Goal: Transaction & Acquisition: Purchase product/service

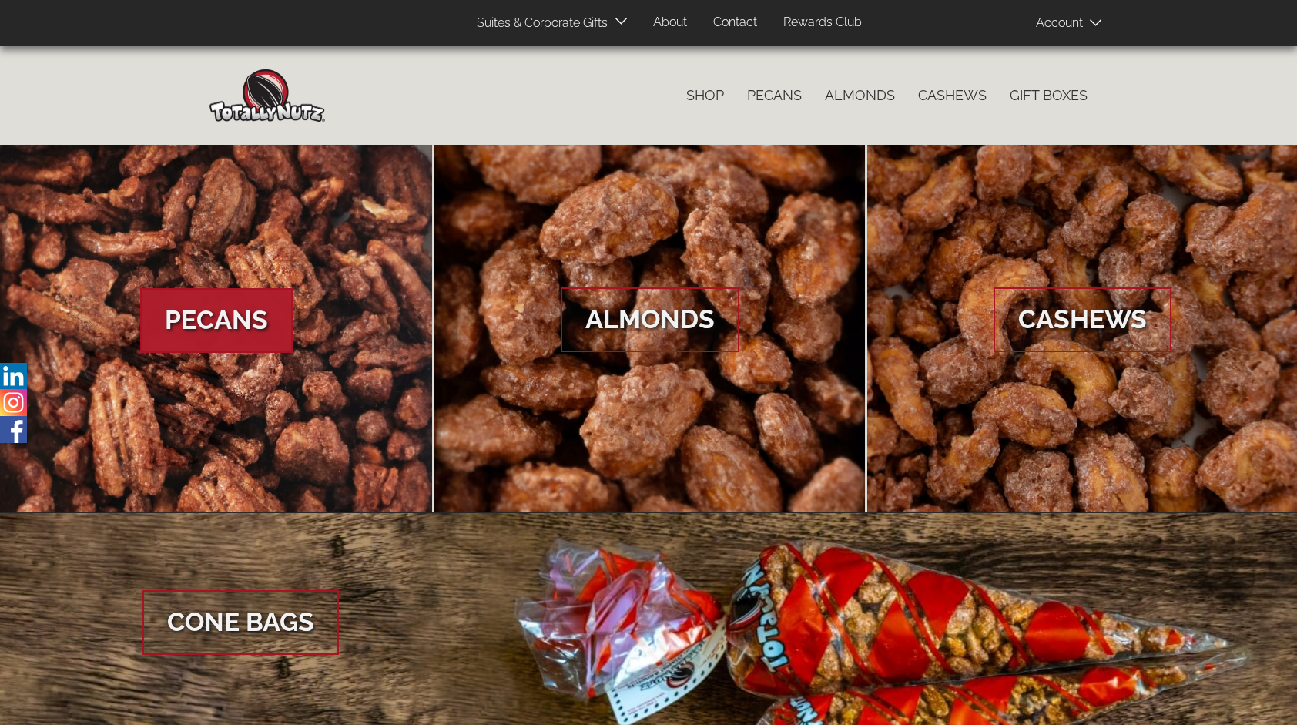
click at [216, 327] on span "Pecans" at bounding box center [216, 320] width 153 height 65
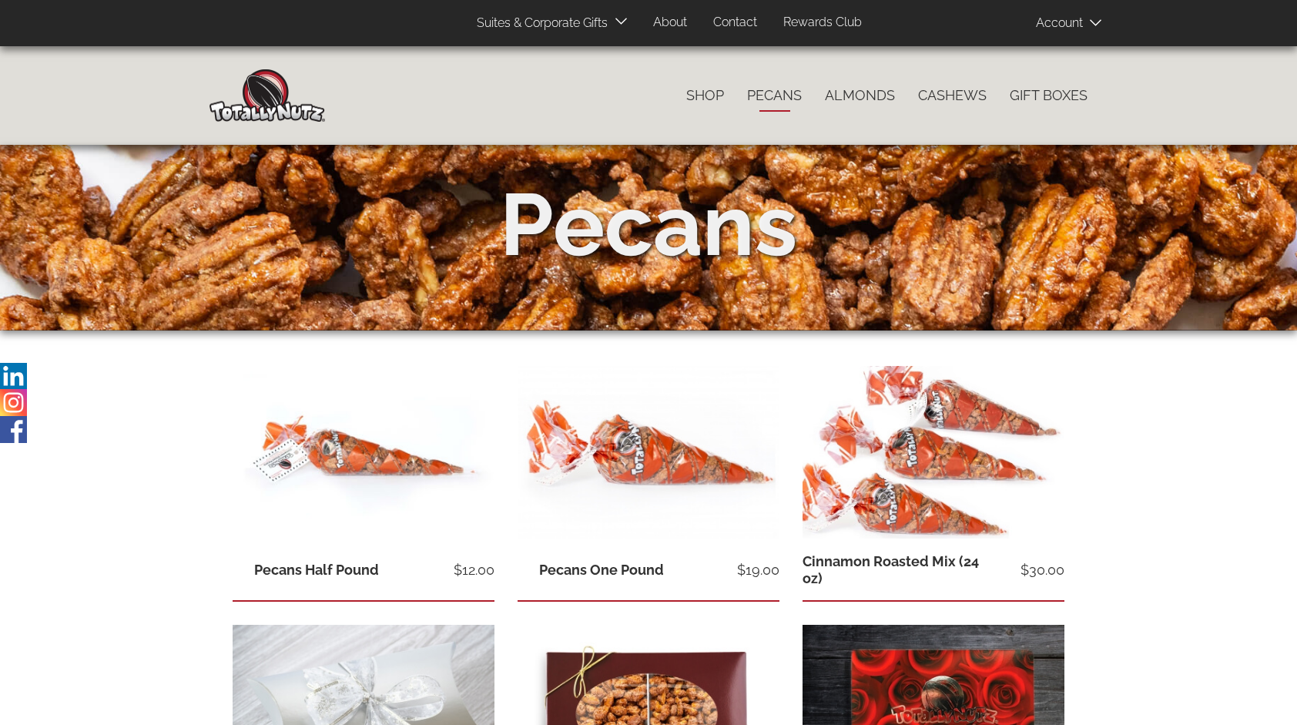
click at [1098, 23] on icon at bounding box center [1096, 22] width 12 height 6
click at [1002, 62] on div "Fresh Cinnamon Glazed Nuts So Good They’ll Drive You Crazy! Catalog menu Shop P…" at bounding box center [648, 95] width 1297 height 99
